Goal: Register for event/course

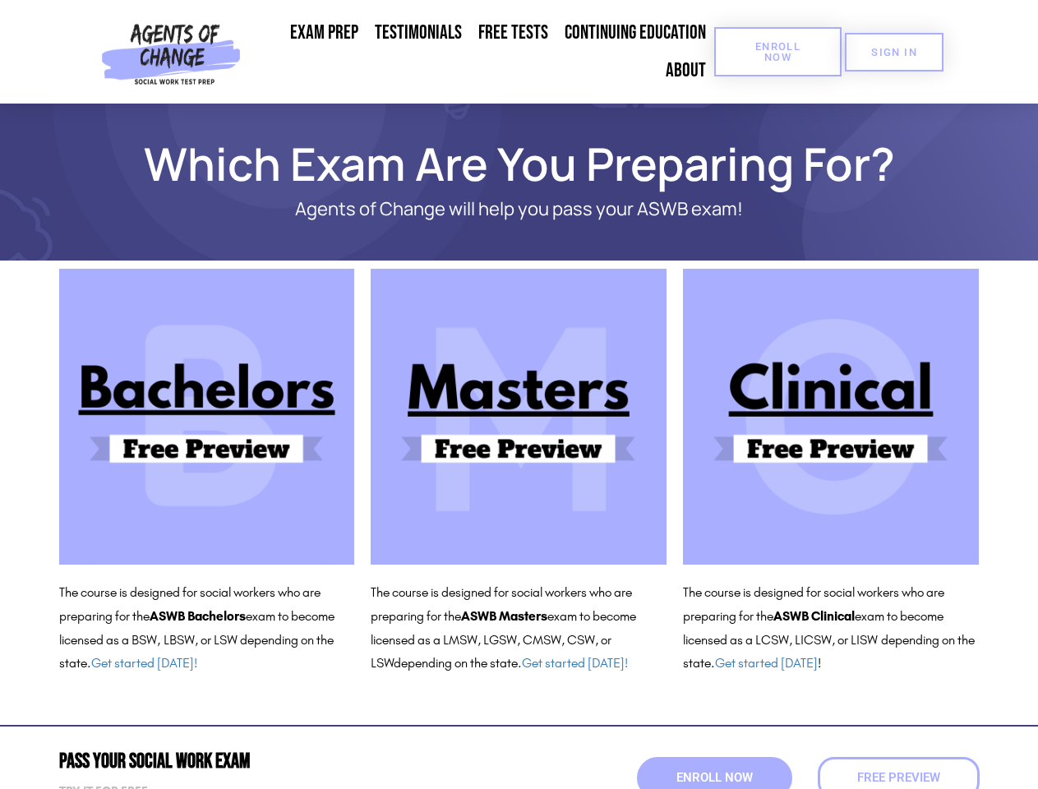
click at [777, 52] on span "Enroll Now" at bounding box center [777, 51] width 75 height 21
click at [894, 52] on span "SIGN IN" at bounding box center [894, 52] width 46 height 11
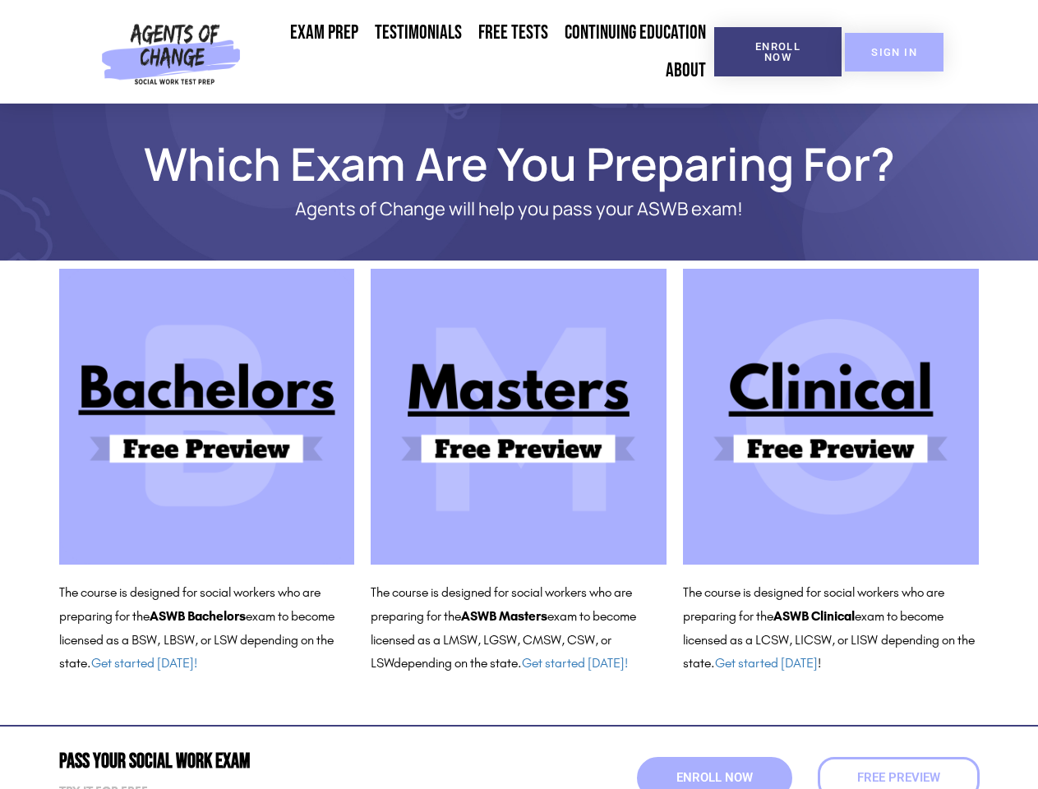
click at [894, 52] on span "SIGN IN" at bounding box center [894, 52] width 46 height 11
click at [714, 777] on span "Enroll Now" at bounding box center [714, 778] width 76 height 12
click at [714, 777] on span "Enroll Now" at bounding box center [714, 778] width 84 height 14
click at [898, 777] on span "Free Preview" at bounding box center [898, 778] width 83 height 12
click at [898, 777] on span "Free Preview" at bounding box center [897, 778] width 91 height 14
